Goal: Transaction & Acquisition: Subscribe to service/newsletter

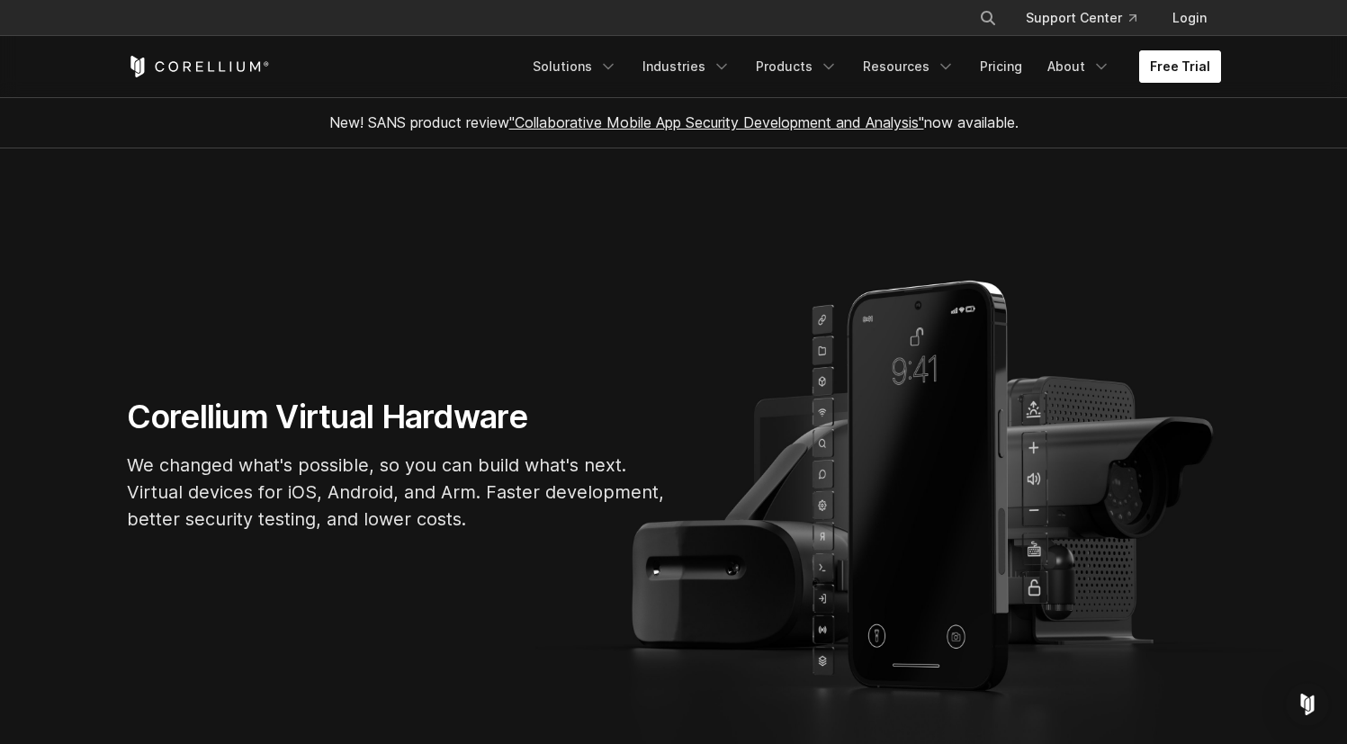
click at [1179, 75] on link "Free Trial" at bounding box center [1180, 66] width 82 height 32
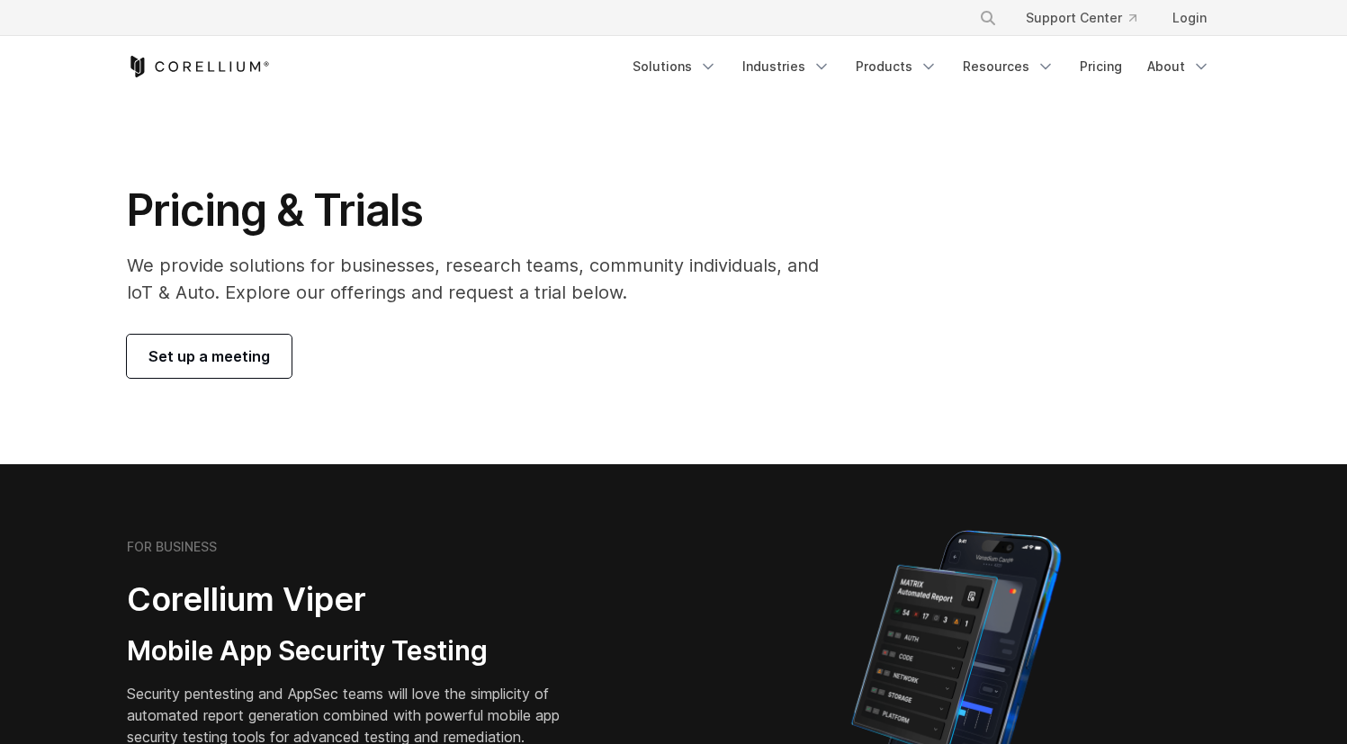
click at [196, 350] on span "Set up a meeting" at bounding box center [208, 357] width 121 height 22
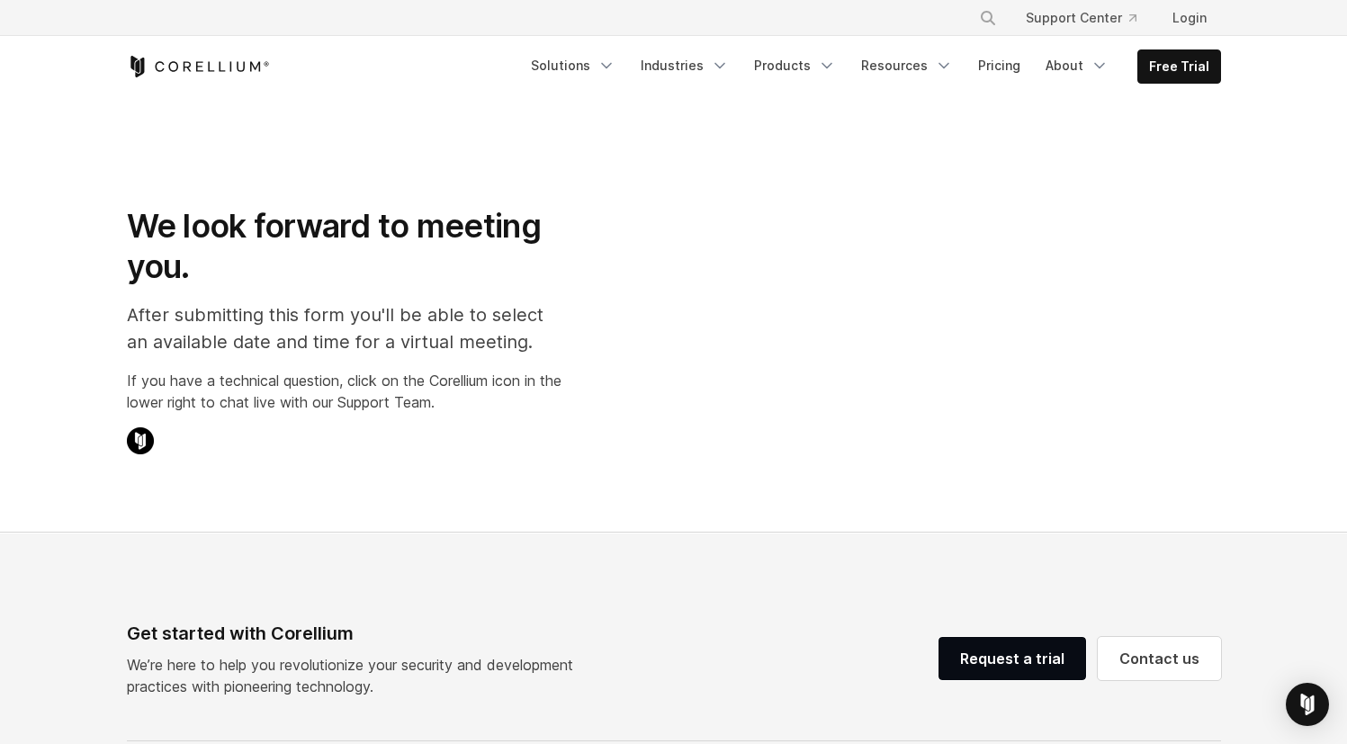
select select "**"
